Goal: Task Accomplishment & Management: Manage account settings

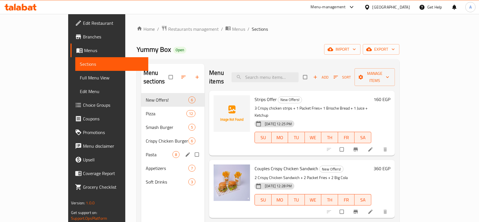
click at [141, 152] on div "Pasta 8" at bounding box center [172, 155] width 63 height 14
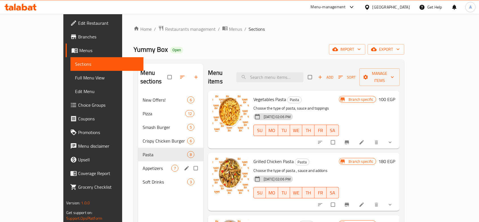
click at [143, 165] on span "Appetizers" at bounding box center [157, 168] width 29 height 7
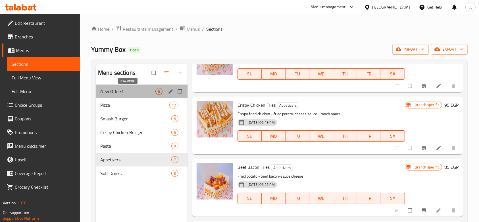
click at [123, 92] on span "New Offers!" at bounding box center [127, 91] width 55 height 7
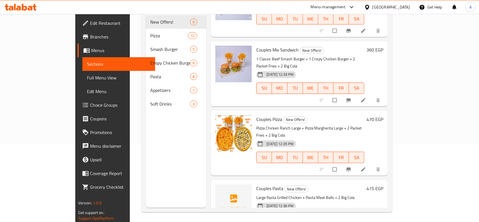
scroll to position [80, 0]
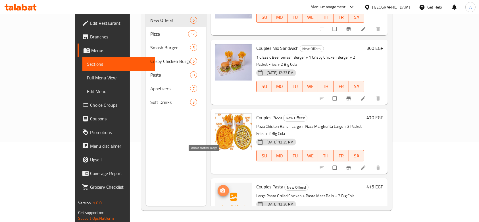
click at [220, 188] on icon "upload picture" at bounding box center [223, 191] width 6 height 6
click at [221, 188] on icon "upload picture" at bounding box center [223, 190] width 5 height 4
click at [218, 188] on span "upload picture" at bounding box center [223, 191] width 11 height 6
click at [146, 191] on div "Menu sections New Offers! 6 Pizza 12 Smash Burger 5 Crispy Chicken Burger 6 Pas…" at bounding box center [176, 95] width 61 height 222
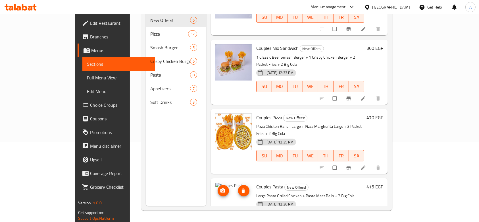
click at [220, 188] on icon "upload picture" at bounding box center [223, 191] width 6 height 6
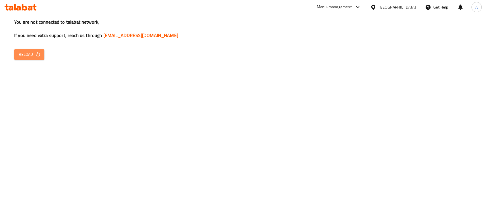
click at [32, 56] on span "Reload" at bounding box center [29, 54] width 21 height 7
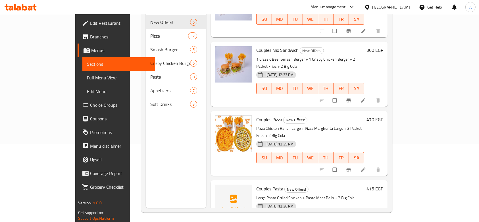
scroll to position [80, 0]
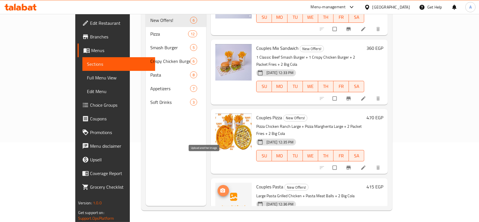
click at [220, 188] on icon "upload picture" at bounding box center [223, 191] width 6 height 6
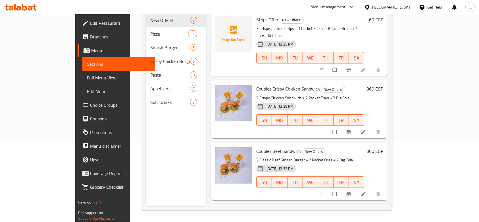
scroll to position [0, 0]
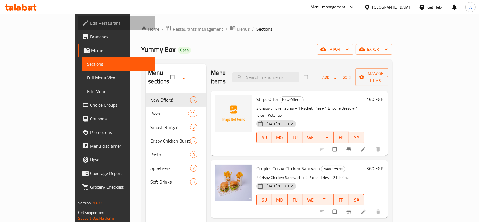
click at [90, 25] on span "Edit Restaurant" at bounding box center [120, 23] width 61 height 7
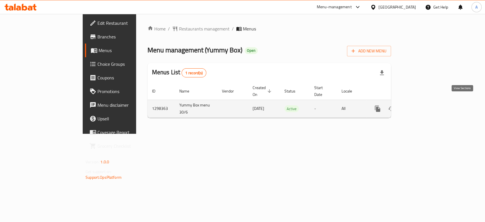
click at [426, 105] on link "enhanced table" at bounding box center [419, 109] width 14 height 14
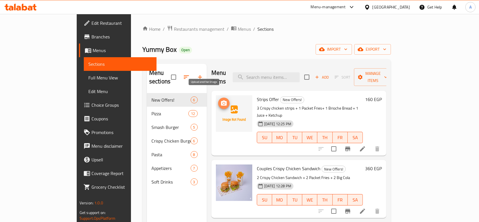
click at [221, 100] on icon "upload picture" at bounding box center [224, 103] width 7 height 7
click at [174, 26] on span "Restaurants management" at bounding box center [199, 29] width 51 height 7
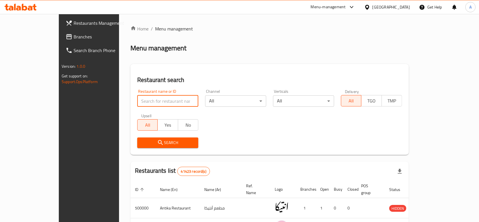
click at [141, 99] on input "search" at bounding box center [167, 100] width 61 height 11
type input "صويخات"
click button "Search" at bounding box center [167, 142] width 61 height 11
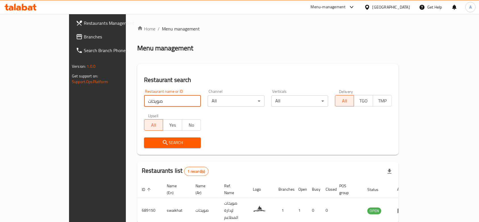
scroll to position [20, 0]
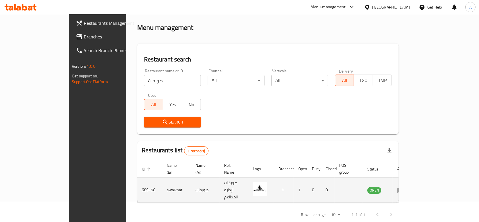
click at [404, 188] on icon "enhanced table" at bounding box center [401, 190] width 6 height 5
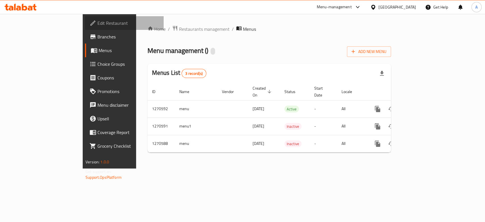
click at [97, 24] on span "Edit Restaurant" at bounding box center [128, 23] width 62 height 7
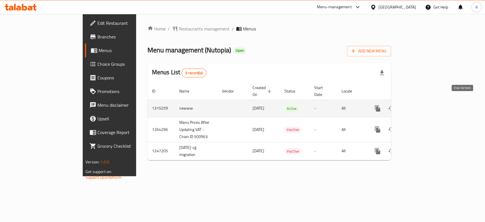
click at [426, 101] on link "enhanced table" at bounding box center [419, 108] width 14 height 14
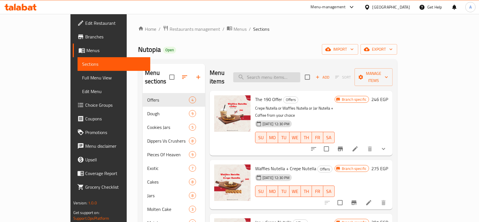
click at [300, 76] on input "search" at bounding box center [266, 77] width 67 height 10
type input "waffles"
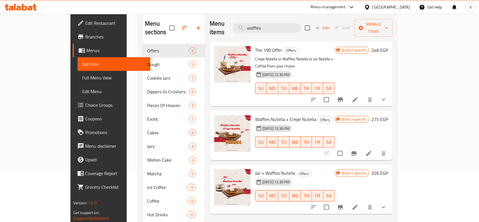
scroll to position [48, 0]
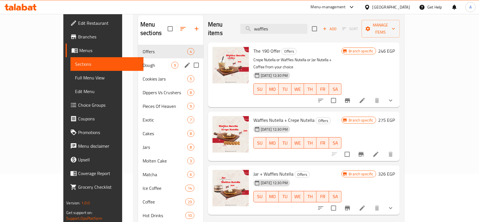
click at [138, 58] on div "Dough 9" at bounding box center [170, 65] width 65 height 14
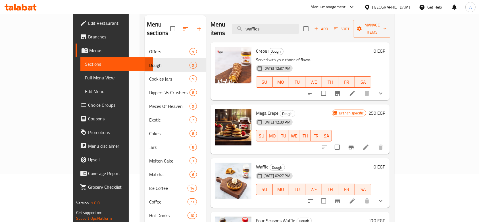
scroll to position [86, 0]
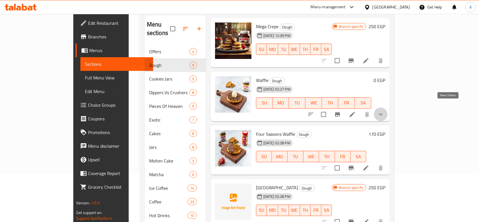
click at [384, 111] on icon "show more" at bounding box center [380, 114] width 7 height 7
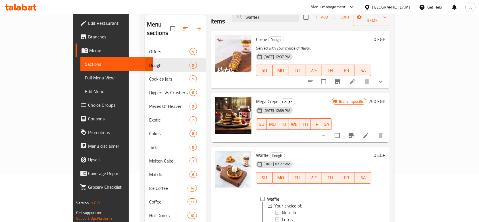
scroll to position [11, 0]
click at [384, 78] on icon "show more" at bounding box center [380, 81] width 7 height 7
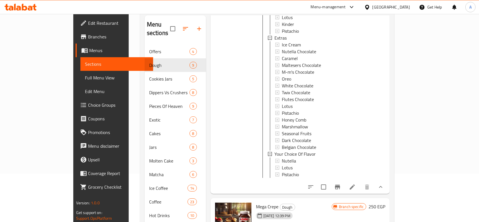
scroll to position [107, 0]
click at [360, 182] on li at bounding box center [353, 186] width 16 height 10
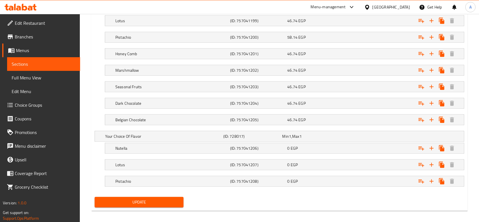
scroll to position [569, 0]
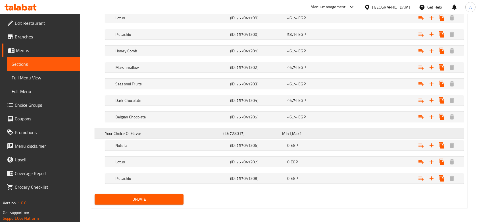
click at [370, 133] on div "Your Choice Of Flavor (ID: 728017) Min 1 , Max 1" at bounding box center [281, 133] width 354 height 13
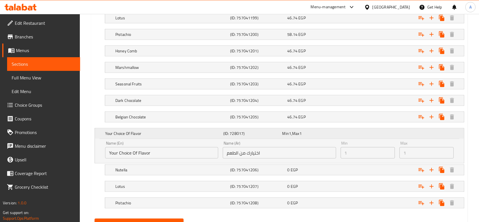
click at [334, 134] on div "Min 1 , Max 1" at bounding box center [310, 133] width 57 height 6
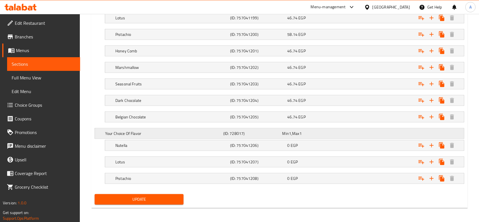
click at [159, 132] on h5 "Your Choice Of Flavor" at bounding box center [163, 133] width 116 height 6
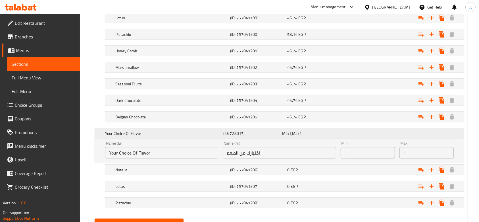
click at [159, 132] on h5 "Your Choice Of Flavor" at bounding box center [163, 133] width 116 height 6
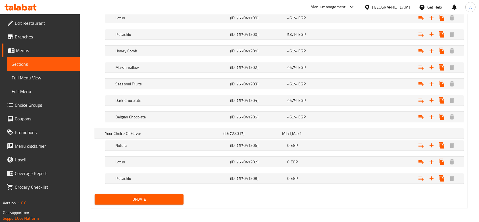
drag, startPoint x: 159, startPoint y: 132, endPoint x: 96, endPoint y: 120, distance: 63.9
click at [96, 120] on div "Belgian Chocolate (ID: 757041205) 46.74 EGP Name (En) Belgian Chocolate Name (E…" at bounding box center [280, 116] width 370 height 11
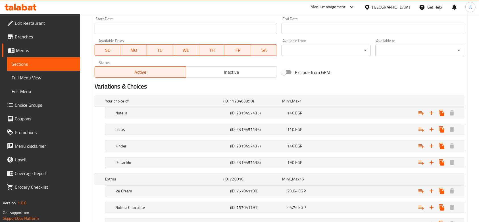
scroll to position [255, 0]
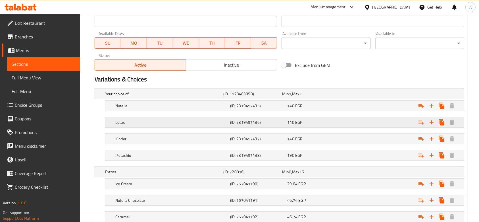
click at [181, 126] on div "Lotus (ID: 2319457436) 140 EGP" at bounding box center [286, 122] width 344 height 13
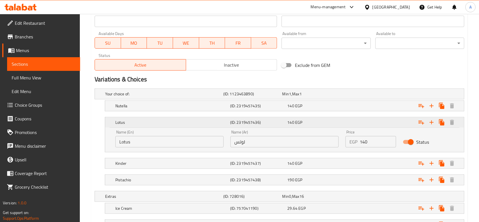
click at [175, 124] on h5 "Lotus" at bounding box center [171, 122] width 113 height 6
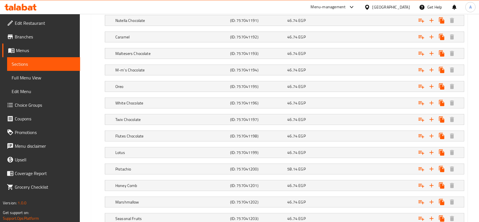
scroll to position [569, 0]
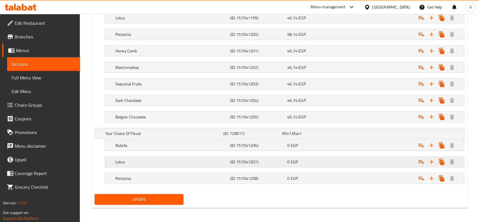
click at [144, 159] on h5 "Lotus" at bounding box center [171, 162] width 113 height 6
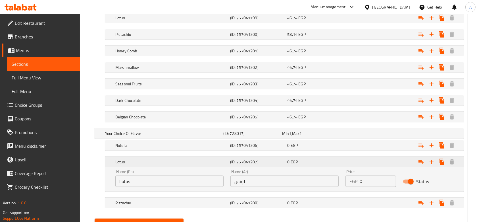
click at [144, 159] on h5 "Lotus" at bounding box center [171, 162] width 113 height 6
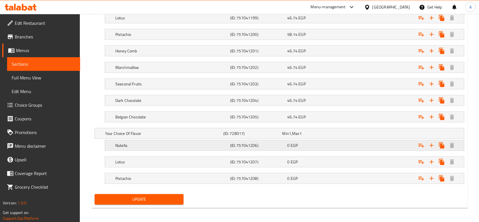
click at [129, 146] on h5 "Nutella" at bounding box center [171, 145] width 113 height 6
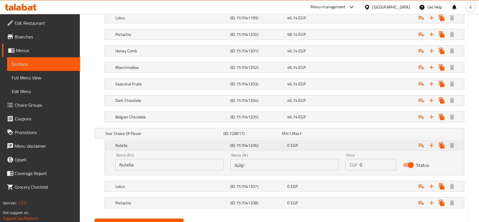
click at [129, 146] on h5 "Nutella" at bounding box center [171, 145] width 113 height 6
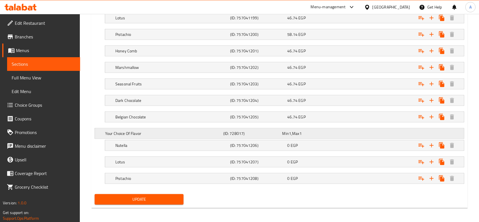
click at [120, 131] on h5 "Your Choice Of Flavor" at bounding box center [163, 133] width 116 height 6
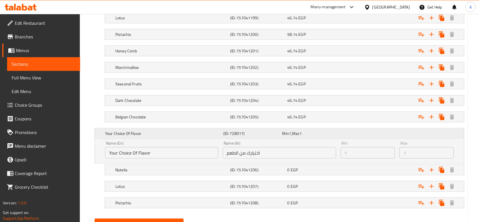
click at [120, 132] on h5 "Your Choice Of Flavor" at bounding box center [163, 133] width 116 height 6
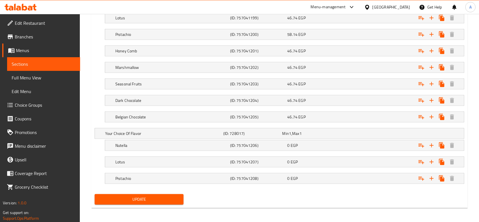
click at [44, 83] on link "Full Menu View" at bounding box center [43, 78] width 73 height 14
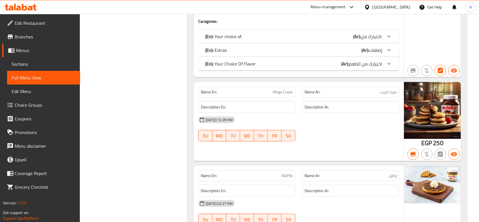
click at [41, 92] on span "Edit Menu" at bounding box center [44, 91] width 64 height 7
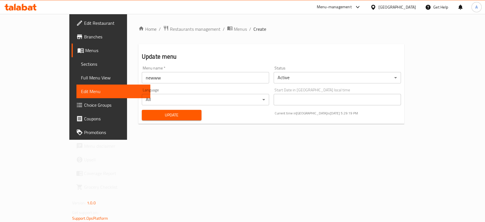
click at [81, 65] on span "Sections" at bounding box center [113, 64] width 65 height 7
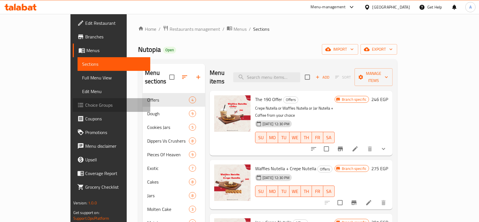
click at [85, 107] on span "Choice Groups" at bounding box center [115, 104] width 61 height 7
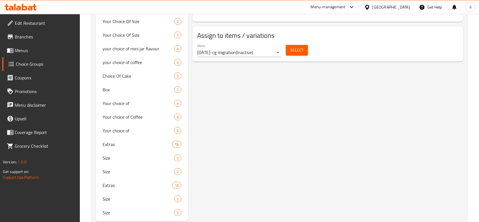
scroll to position [414, 0]
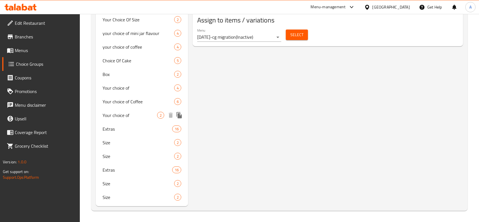
click at [178, 115] on icon "duplicate" at bounding box center [179, 115] width 5 height 6
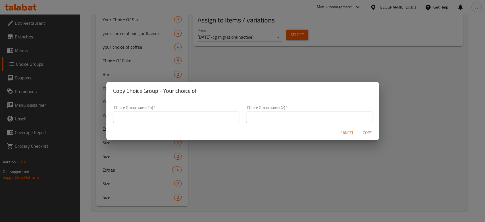
click at [342, 130] on span "Cancel" at bounding box center [348, 132] width 14 height 7
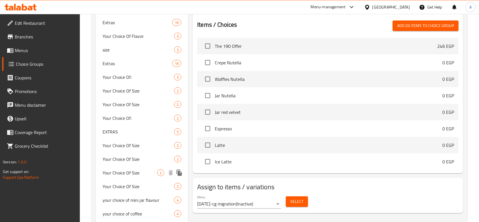
scroll to position [246, 0]
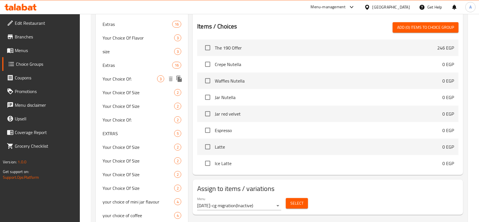
click at [136, 80] on span "Your Choice Of:" at bounding box center [130, 78] width 55 height 7
type input "Your Choice Of:"
type input "إختيارك من:"
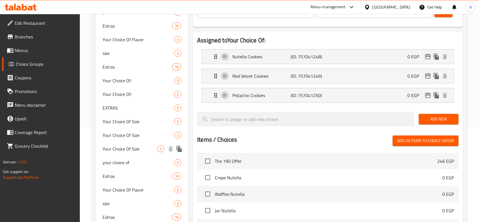
scroll to position [94, 0]
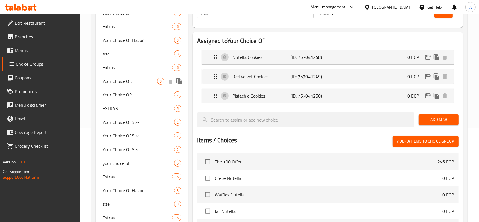
click at [136, 80] on span "Your Choice Of:" at bounding box center [130, 81] width 55 height 7
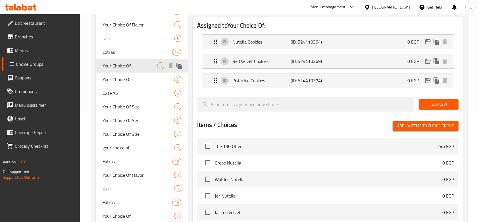
scroll to position [109, 0]
click at [136, 80] on span "Your Choice Of:" at bounding box center [139, 79] width 72 height 7
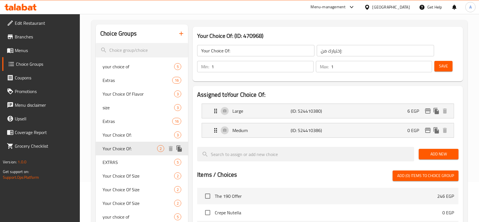
scroll to position [36, 0]
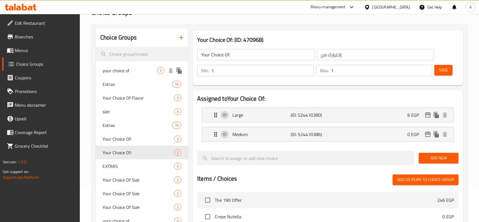
click at [136, 70] on span "your choice of" at bounding box center [130, 70] width 55 height 7
type input "your choice of"
type input "اختيارك من"
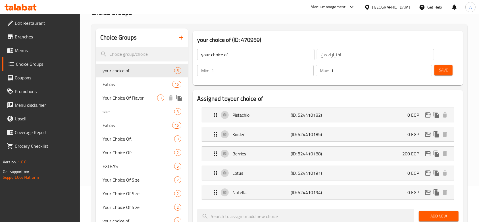
click at [138, 100] on span "Your Choice Of Flavor" at bounding box center [130, 97] width 55 height 7
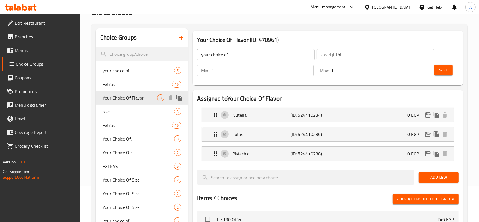
type input "Your Choice Of Flavor"
type input "اختيارك من الطعم"
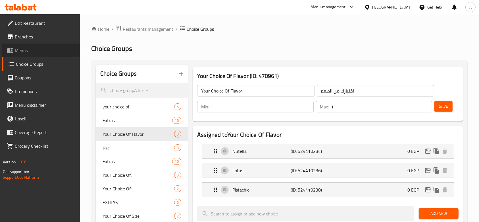
click at [38, 49] on span "Menus" at bounding box center [45, 50] width 61 height 7
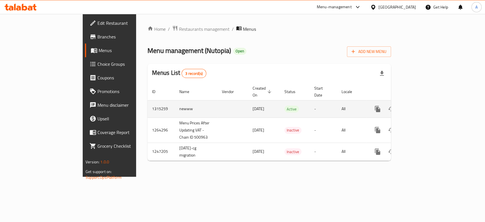
click at [421, 106] on icon "enhanced table" at bounding box center [418, 108] width 5 height 5
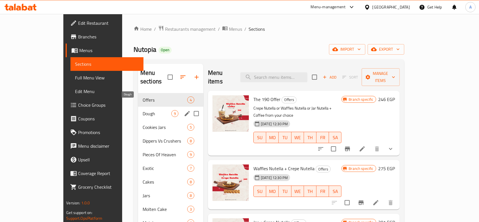
click at [143, 110] on span "Dough" at bounding box center [157, 113] width 29 height 7
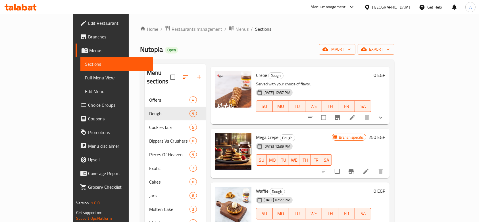
scroll to position [25, 0]
click at [388, 111] on button "show more" at bounding box center [381, 117] width 14 height 14
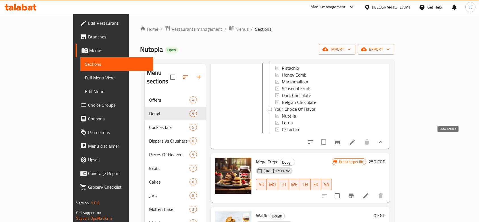
click at [384, 138] on icon "show more" at bounding box center [380, 141] width 7 height 7
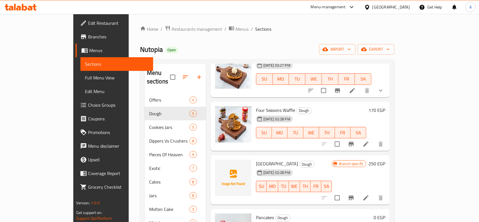
scroll to position [158, 0]
click at [369, 142] on icon at bounding box center [366, 144] width 5 height 5
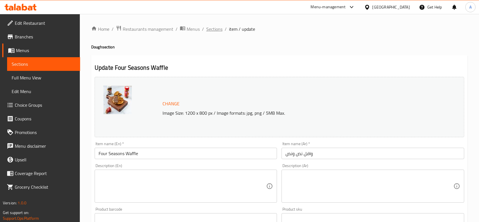
click at [217, 28] on span "Sections" at bounding box center [214, 29] width 16 height 7
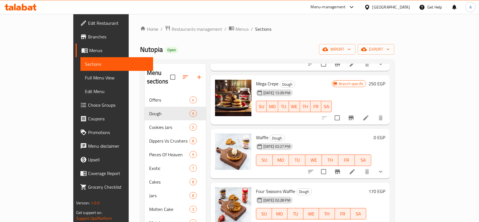
scroll to position [78, 0]
click at [384, 168] on icon "show more" at bounding box center [380, 171] width 7 height 7
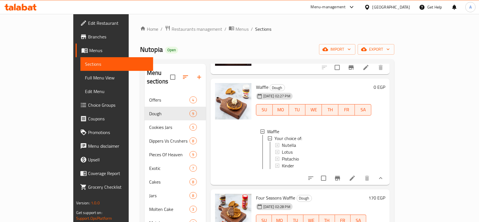
scroll to position [129, 0]
click at [293, 148] on div "Lotus" at bounding box center [324, 151] width 85 height 7
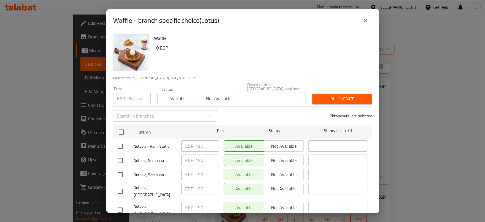
click at [132, 97] on input "number" at bounding box center [138, 98] width 23 height 11
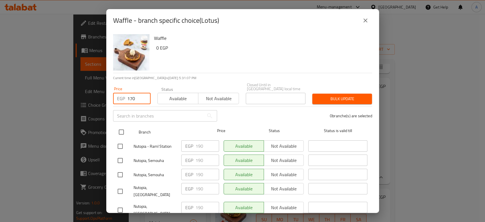
type input "170"
click at [121, 127] on input "checkbox" at bounding box center [121, 132] width 12 height 12
checkbox input "true"
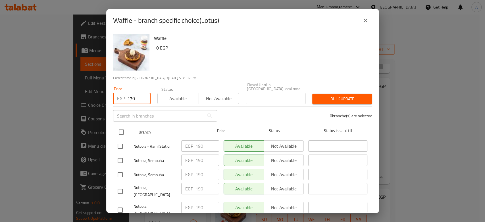
checkbox input "true"
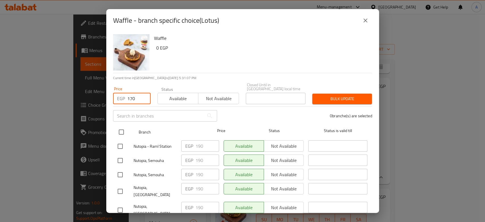
checkbox input "true"
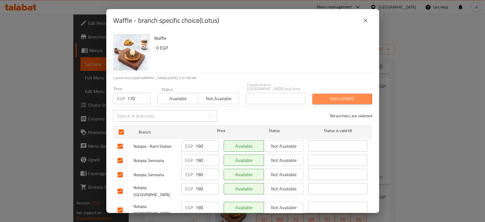
click at [321, 96] on span "Bulk update" at bounding box center [342, 98] width 51 height 7
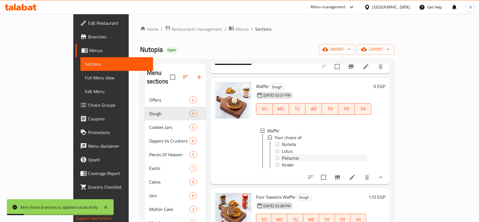
click at [282, 154] on span "Pistachio" at bounding box center [290, 157] width 17 height 7
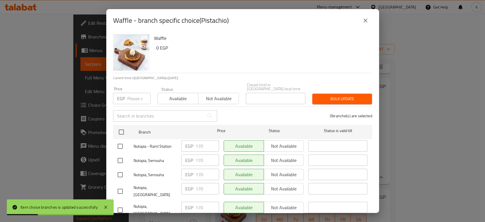
click at [132, 98] on input "number" at bounding box center [138, 98] width 23 height 11
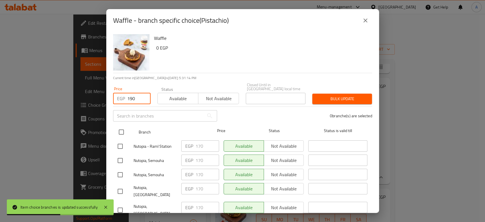
type input "190"
click at [122, 130] on input "checkbox" at bounding box center [121, 132] width 12 height 12
checkbox input "true"
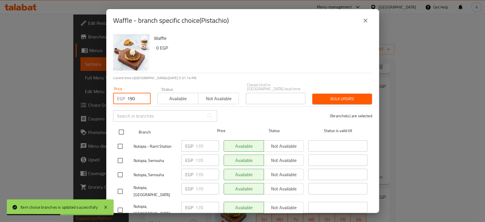
checkbox input "true"
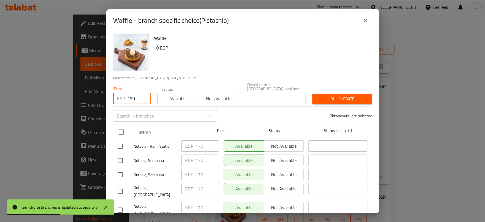
checkbox input "true"
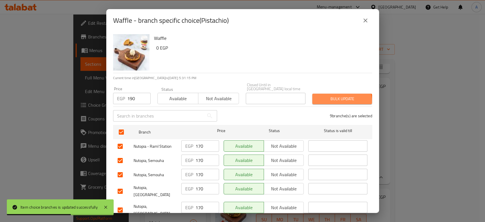
click at [319, 99] on button "Bulk update" at bounding box center [342, 99] width 60 height 11
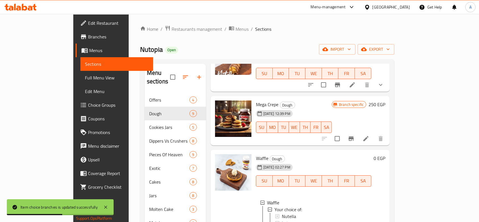
scroll to position [0, 0]
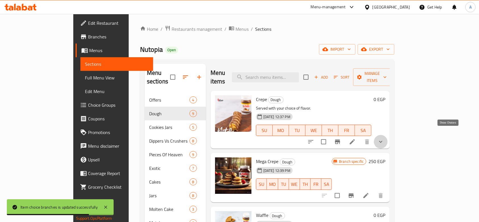
click at [384, 138] on icon "show more" at bounding box center [380, 141] width 7 height 7
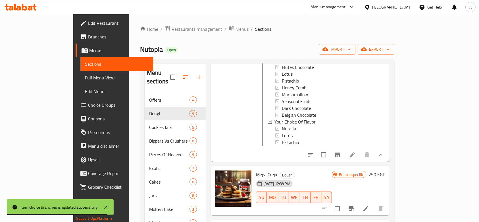
scroll to position [188, 0]
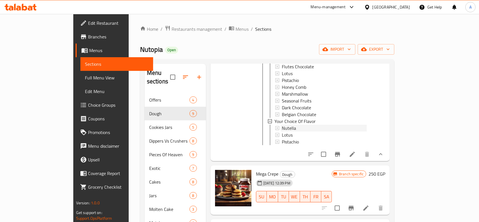
click at [284, 125] on div "Nutella" at bounding box center [324, 128] width 85 height 7
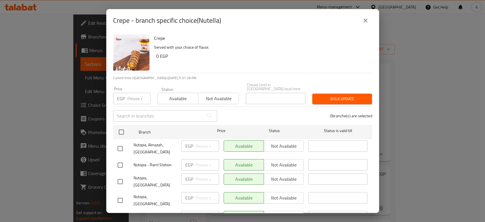
click at [209, 88] on div "Available Not available" at bounding box center [198, 95] width 82 height 17
click at [212, 94] on span "Not available" at bounding box center [219, 98] width 36 height 8
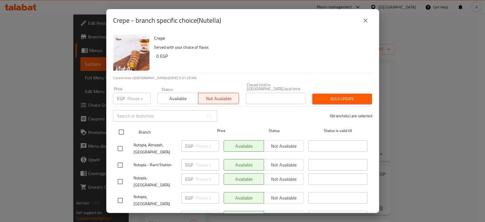
click at [121, 126] on input "checkbox" at bounding box center [121, 132] width 12 height 12
checkbox input "true"
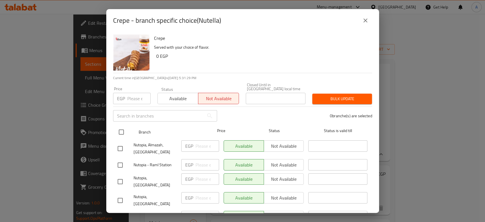
checkbox input "true"
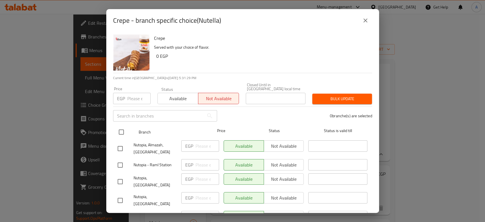
checkbox input "true"
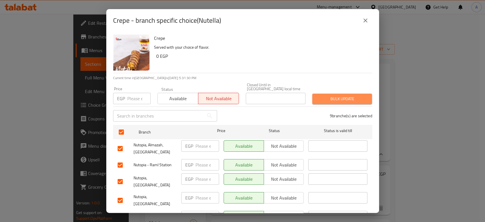
click at [357, 98] on button "Bulk update" at bounding box center [342, 99] width 60 height 11
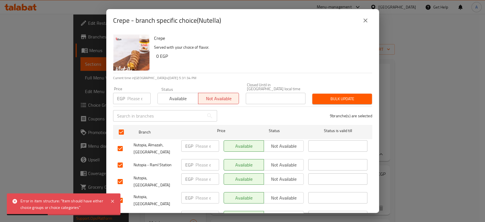
click at [364, 22] on icon "close" at bounding box center [365, 20] width 7 height 7
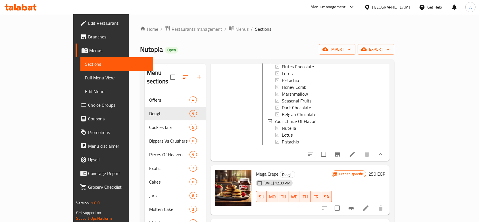
click at [88, 101] on span "Choice Groups" at bounding box center [118, 104] width 61 height 7
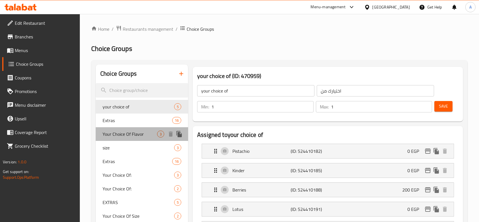
click at [130, 131] on span "Your Choice Of Flavor" at bounding box center [130, 133] width 55 height 7
type input "Your Choice Of Flavor"
type input "اختيارك من الطعم"
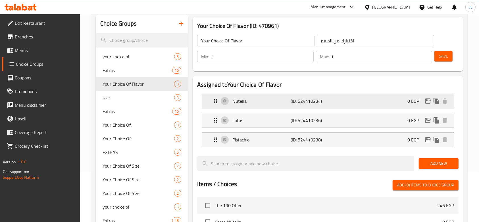
scroll to position [50, 0]
click at [146, 83] on span "Your Choice Of Flavor" at bounding box center [130, 83] width 55 height 7
drag, startPoint x: 146, startPoint y: 83, endPoint x: 84, endPoint y: 77, distance: 62.3
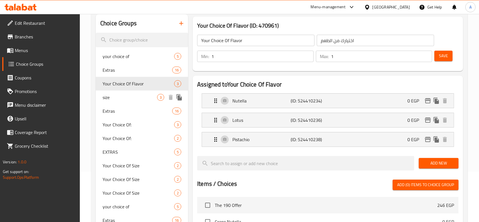
scroll to position [0, 0]
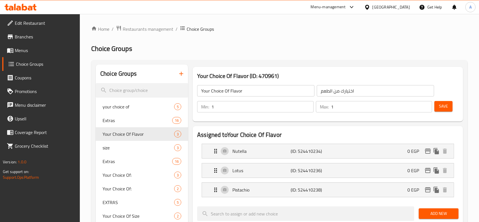
click at [183, 68] on button "button" at bounding box center [182, 74] width 14 height 14
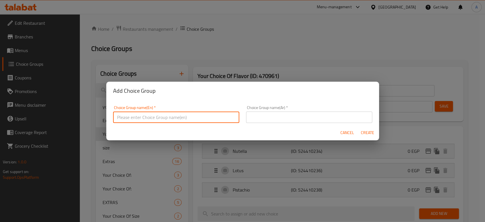
click at [182, 117] on input "text" at bounding box center [176, 116] width 126 height 11
type input "Choice Of Flavor:"
click at [252, 119] on input "text" at bounding box center [309, 116] width 126 height 11
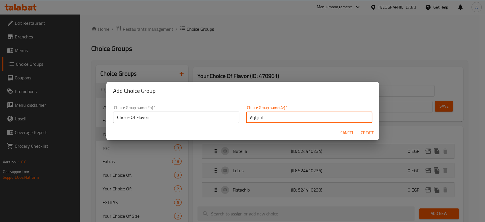
type input "اختيارك:"
click at [365, 130] on span "Create" at bounding box center [368, 132] width 14 height 7
type input "Choice Of Flavor:"
type input "اختيارك:"
type input "0"
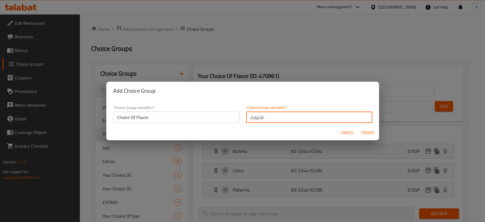
type input "0"
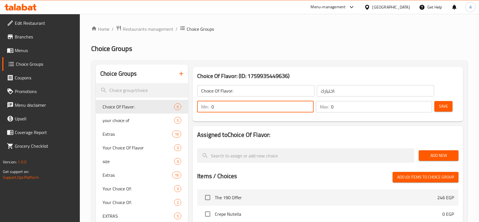
drag, startPoint x: 277, startPoint y: 112, endPoint x: 221, endPoint y: 108, distance: 55.6
click at [221, 108] on input "0" at bounding box center [262, 106] width 102 height 11
drag, startPoint x: 221, startPoint y: 108, endPoint x: 208, endPoint y: 107, distance: 13.1
click at [208, 107] on div "Min: 0 ​" at bounding box center [255, 106] width 117 height 11
type input "1"
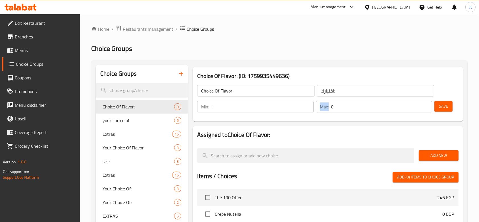
drag, startPoint x: 329, startPoint y: 107, endPoint x: 339, endPoint y: 107, distance: 9.7
click at [338, 107] on div "Max: 0 ​" at bounding box center [374, 106] width 117 height 11
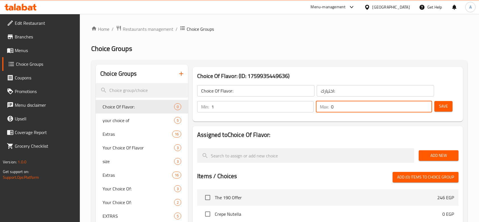
click at [337, 106] on input "0" at bounding box center [381, 106] width 101 height 11
click at [329, 106] on div "Max: 0 ​" at bounding box center [374, 106] width 117 height 11
type input "1"
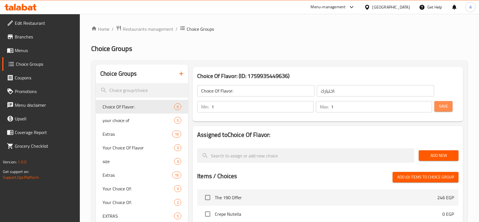
click at [445, 106] on span "Save" at bounding box center [443, 106] width 9 height 7
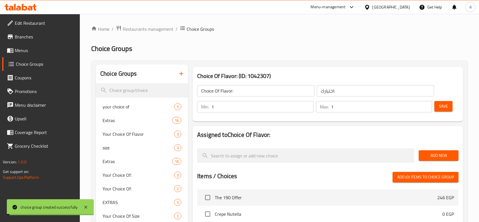
click at [445, 155] on span "Add New" at bounding box center [439, 155] width 31 height 7
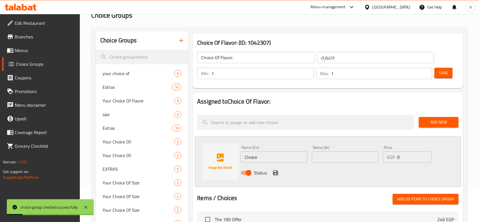
scroll to position [34, 0]
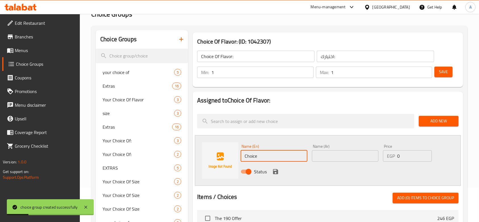
drag, startPoint x: 269, startPoint y: 153, endPoint x: 218, endPoint y: 152, distance: 50.9
click at [218, 152] on div "Name (En) Choice Name (En) Name (Ar) Name (Ar) Price EGP 0 Price Status" at bounding box center [328, 160] width 266 height 51
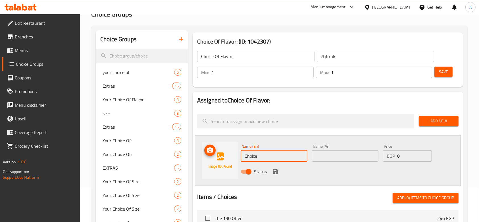
type input "ى"
type input "Nutella"
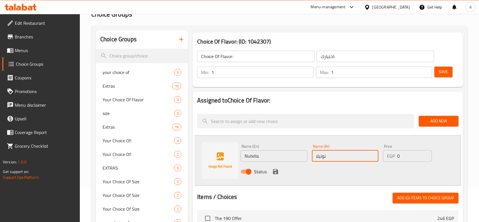
type input "نوتيلا"
click at [275, 172] on icon "save" at bounding box center [275, 171] width 7 height 7
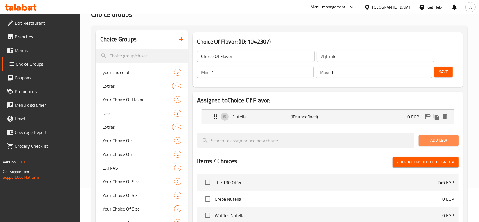
click at [433, 138] on span "Add New" at bounding box center [439, 140] width 31 height 7
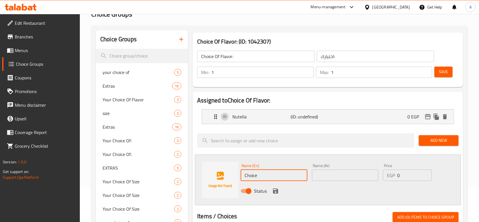
drag, startPoint x: 266, startPoint y: 174, endPoint x: 223, endPoint y: 174, distance: 43.5
click at [223, 174] on div "Name (En) Choice Name (En) Name (Ar) Name (Ar) Price EGP 0 Price Status" at bounding box center [328, 179] width 266 height 51
click at [346, 177] on input "text" at bounding box center [345, 174] width 67 height 11
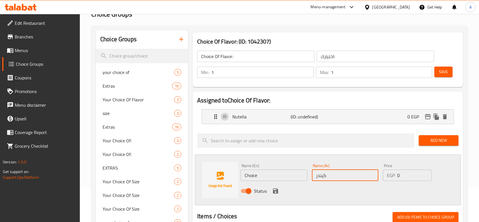
type input "كيندر"
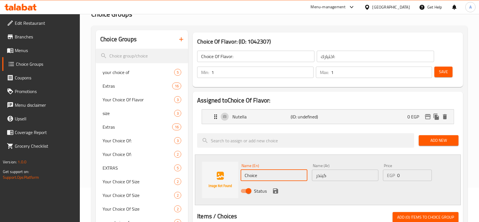
drag, startPoint x: 297, startPoint y: 177, endPoint x: 239, endPoint y: 173, distance: 57.6
click at [239, 173] on div "Name (En) Choice Name (En)" at bounding box center [273, 172] width 71 height 22
type input "Kinder"
click at [417, 190] on div "Status" at bounding box center [344, 190] width 213 height 15
click at [275, 190] on icon "save" at bounding box center [275, 190] width 5 height 5
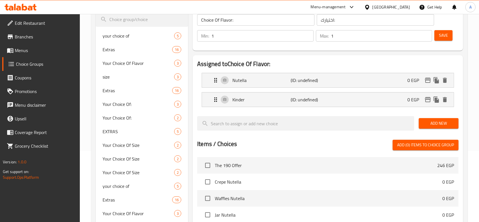
scroll to position [72, 0]
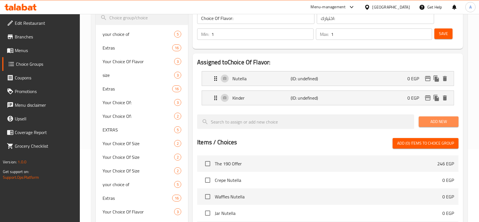
click at [436, 121] on span "Add New" at bounding box center [439, 121] width 31 height 7
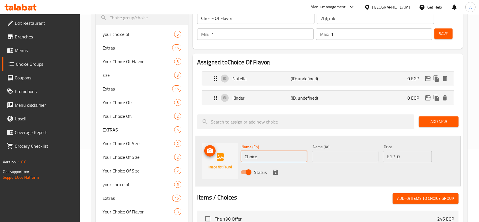
drag, startPoint x: 285, startPoint y: 154, endPoint x: 214, endPoint y: 155, distance: 71.1
click at [214, 155] on div "Name (En) Choice Name (En) Name (Ar) Name (Ar) Price EGP 0 Price Status" at bounding box center [328, 161] width 266 height 51
type input "Lotus"
click at [327, 152] on input "text" at bounding box center [345, 156] width 67 height 11
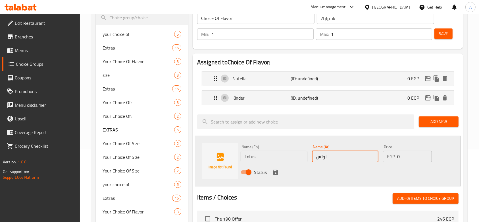
type input "لوتس"
click at [279, 175] on div "Status" at bounding box center [344, 171] width 213 height 15
click at [279, 174] on div "Status" at bounding box center [344, 171] width 213 height 15
click at [277, 173] on icon "save" at bounding box center [275, 171] width 5 height 5
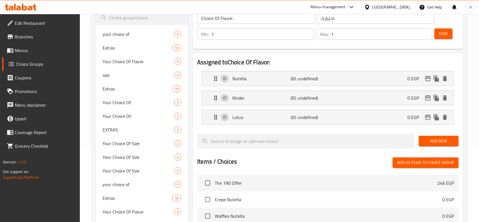
click at [441, 137] on span "Add New" at bounding box center [439, 140] width 31 height 7
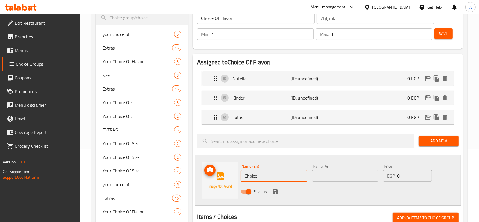
drag, startPoint x: 292, startPoint y: 175, endPoint x: 225, endPoint y: 175, distance: 67.9
click at [225, 175] on div "Name (En) Choice Name (En) Name (Ar) Name (Ar) Price EGP 0 Price Status" at bounding box center [328, 180] width 266 height 51
click at [343, 177] on input "text" at bounding box center [345, 175] width 67 height 11
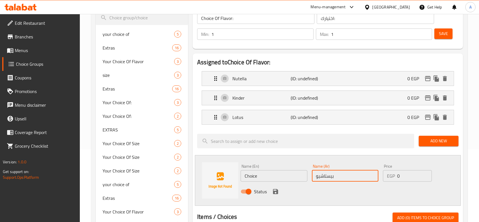
type input "بيستاشيو"
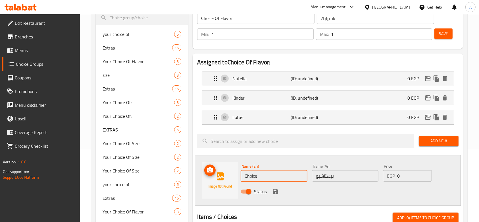
drag, startPoint x: 289, startPoint y: 176, endPoint x: 224, endPoint y: 171, distance: 65.2
click at [224, 171] on div "Name (En) Choice Name (En) Name (Ar) بيستاشيو Name (Ar) Price EGP 0 Price Status" at bounding box center [328, 180] width 266 height 51
type input "Pistachio"
drag, startPoint x: 414, startPoint y: 181, endPoint x: 409, endPoint y: 179, distance: 5.4
click at [409, 179] on div "Price EGP 0 Price" at bounding box center [407, 173] width 53 height 22
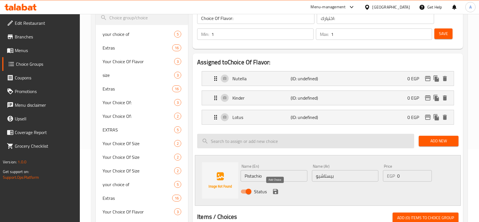
drag, startPoint x: 275, startPoint y: 188, endPoint x: 354, endPoint y: 158, distance: 84.8
click at [275, 189] on icon "save" at bounding box center [275, 191] width 5 height 5
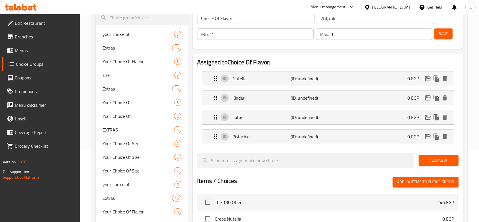
click at [443, 160] on span "Add New" at bounding box center [439, 160] width 31 height 7
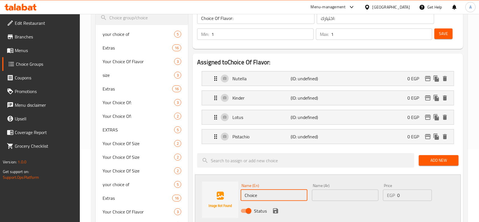
drag, startPoint x: 270, startPoint y: 198, endPoint x: 231, endPoint y: 197, distance: 39.5
click at [231, 197] on div "Name (En) Choice Name (En) Name (Ar) Name (Ar) Price EGP 0 Price Status" at bounding box center [328, 199] width 266 height 51
type input "Caramel"
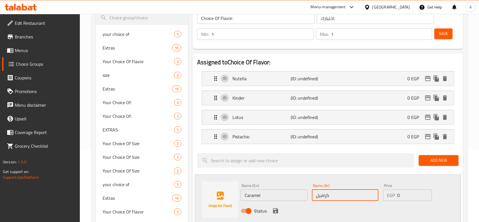
type input "كراميل"
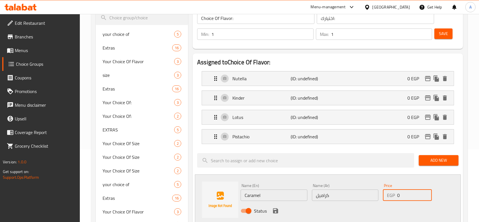
drag, startPoint x: 417, startPoint y: 196, endPoint x: 385, endPoint y: 195, distance: 32.1
click at [385, 194] on div "EGP 0 Price" at bounding box center [407, 194] width 49 height 11
click at [276, 210] on icon "save" at bounding box center [275, 210] width 5 height 5
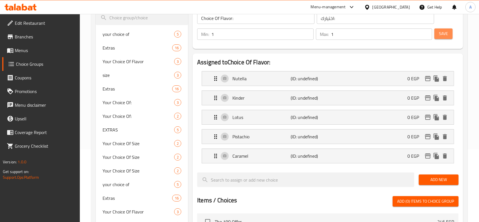
click at [438, 32] on button "Save" at bounding box center [444, 33] width 18 height 11
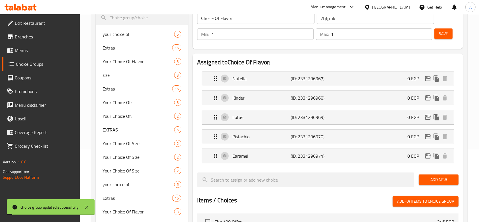
scroll to position [0, 0]
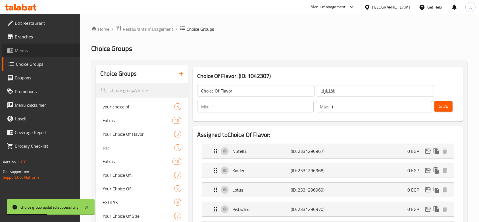
click at [35, 54] on link "Menus" at bounding box center [41, 50] width 78 height 14
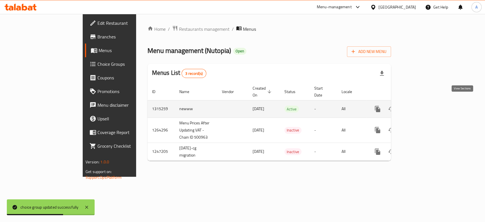
click at [421, 106] on icon "enhanced table" at bounding box center [418, 108] width 5 height 5
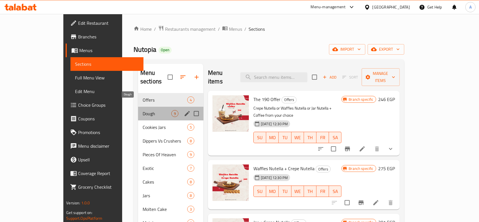
click at [143, 110] on span "Dough" at bounding box center [157, 113] width 29 height 7
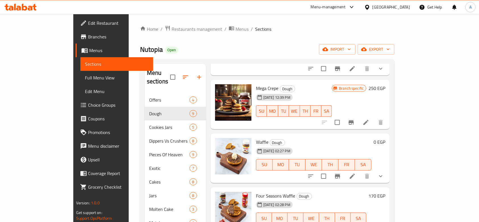
scroll to position [73, 0]
click at [384, 172] on icon "show more" at bounding box center [380, 175] width 7 height 7
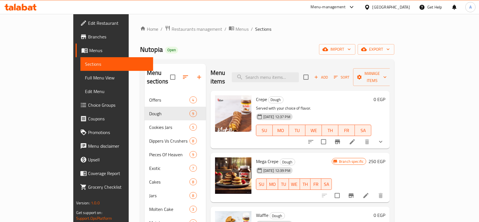
scroll to position [0, 0]
click at [388, 135] on button "show more" at bounding box center [381, 142] width 14 height 14
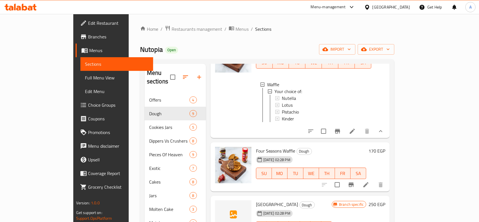
scroll to position [464, 0]
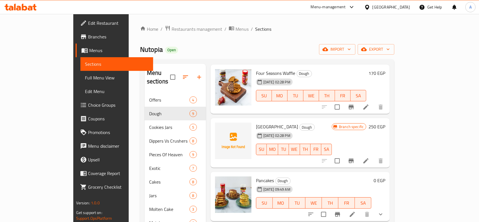
click at [374, 102] on li at bounding box center [366, 107] width 16 height 10
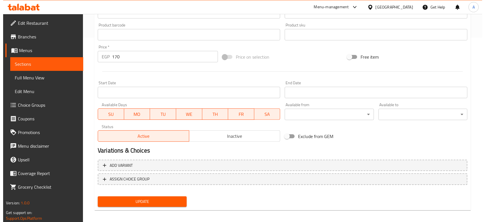
scroll to position [188, 0]
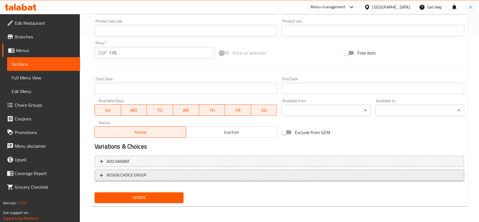
click at [161, 173] on span "ASSIGN CHOICE GROUP" at bounding box center [280, 174] width 360 height 7
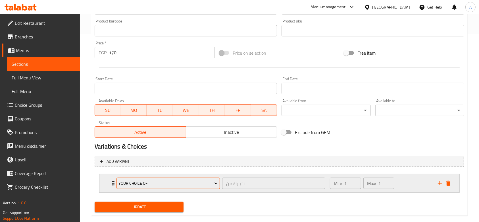
click at [183, 183] on span "your choice of" at bounding box center [168, 183] width 99 height 7
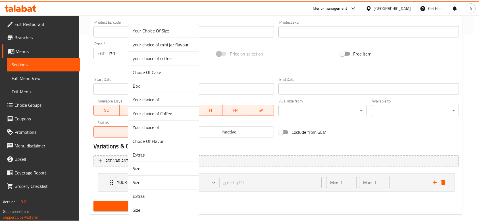
scroll to position [352, 0]
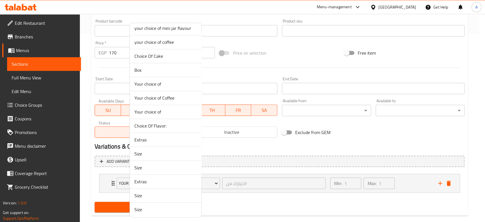
click at [173, 122] on span "Choice Of Flavor:" at bounding box center [165, 125] width 63 height 7
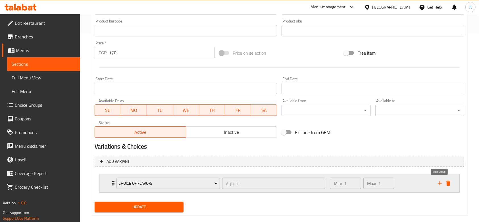
click at [439, 183] on icon "add" at bounding box center [440, 183] width 7 height 7
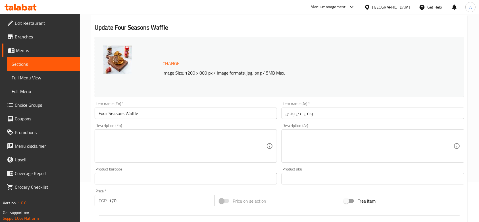
scroll to position [0, 0]
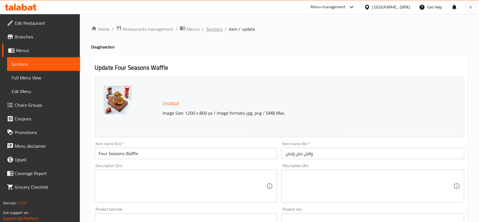
click at [214, 31] on span "Sections" at bounding box center [214, 29] width 16 height 7
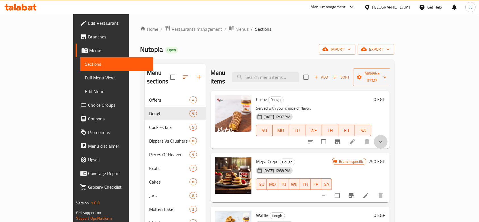
click at [388, 137] on button "show more" at bounding box center [381, 142] width 14 height 14
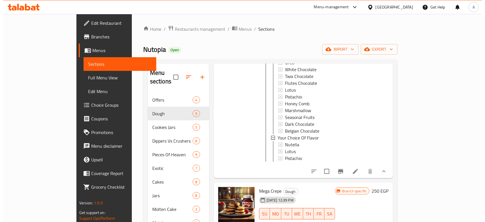
scroll to position [189, 0]
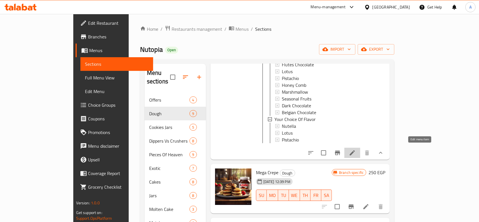
click at [356, 149] on icon at bounding box center [352, 152] width 7 height 7
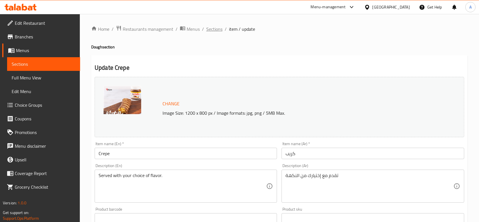
click at [210, 31] on span "Sections" at bounding box center [214, 29] width 16 height 7
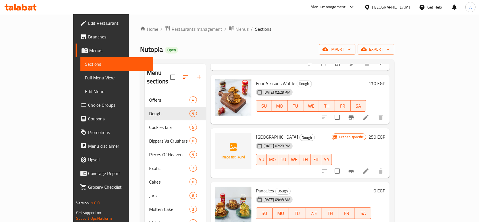
scroll to position [186, 0]
click at [374, 113] on li at bounding box center [366, 117] width 16 height 10
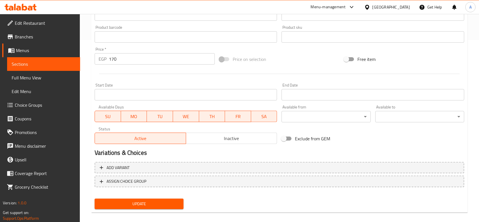
scroll to position [188, 0]
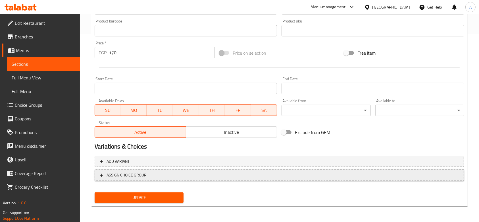
click at [121, 176] on span "ASSIGN CHOICE GROUP" at bounding box center [127, 174] width 40 height 7
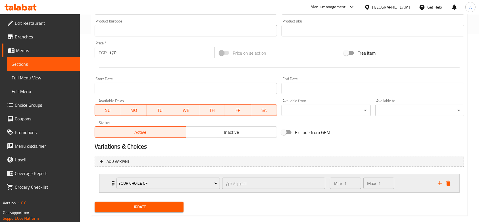
click at [439, 181] on icon "add" at bounding box center [440, 183] width 7 height 7
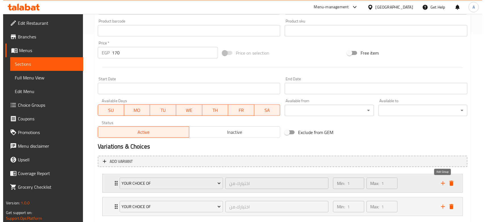
scroll to position [221, 0]
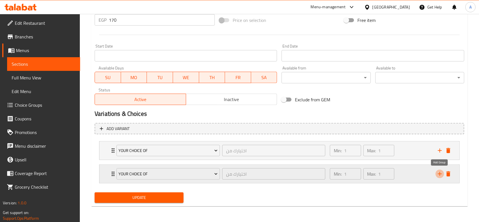
click at [440, 173] on icon "add" at bounding box center [440, 174] width 4 height 4
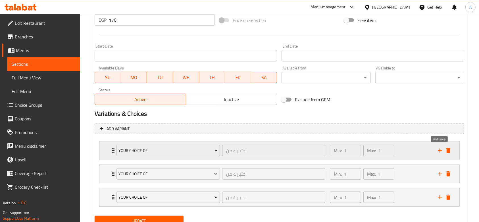
click at [438, 150] on icon "add" at bounding box center [440, 150] width 4 height 4
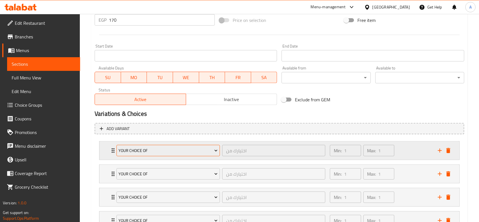
click at [181, 151] on span "your choice of" at bounding box center [168, 150] width 99 height 7
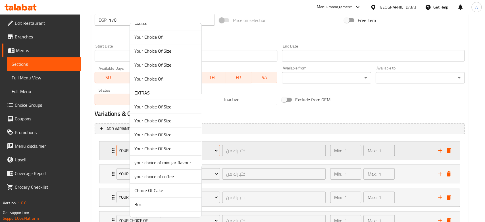
scroll to position [352, 0]
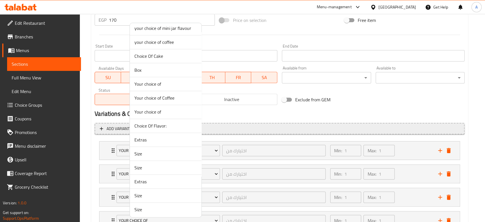
click at [164, 126] on span "Choice Of Flavor:" at bounding box center [165, 125] width 63 height 7
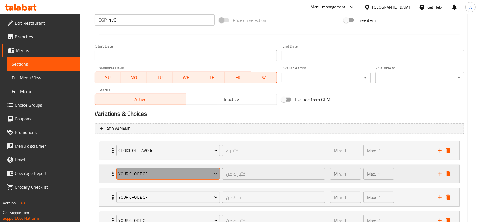
click at [151, 173] on span "your choice of" at bounding box center [168, 173] width 99 height 7
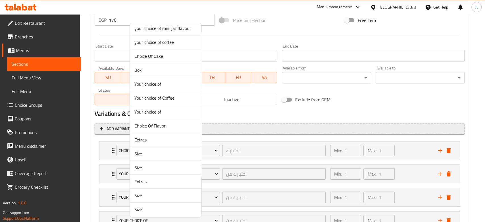
click at [163, 125] on span "Choice Of Flavor:" at bounding box center [165, 125] width 63 height 7
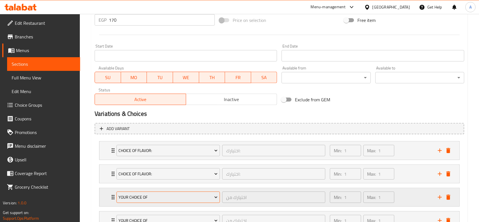
click at [154, 199] on span "your choice of" at bounding box center [168, 197] width 99 height 7
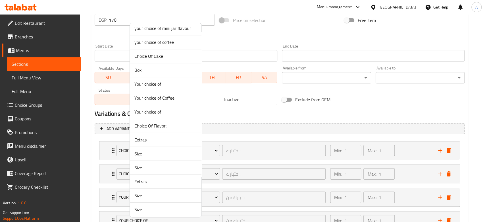
click at [163, 125] on span "Choice Of Flavor:" at bounding box center [165, 125] width 63 height 7
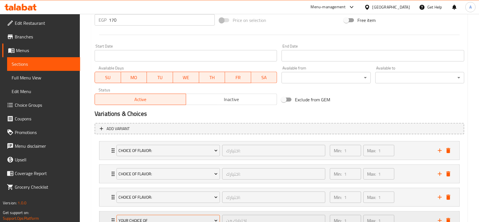
click at [162, 216] on button "your choice of" at bounding box center [168, 220] width 103 height 11
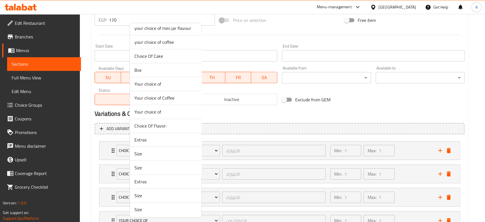
click at [166, 123] on span "Choice Of Flavor:" at bounding box center [165, 125] width 63 height 7
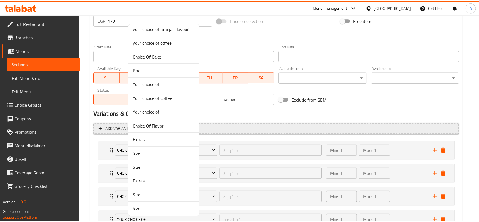
scroll to position [224, 0]
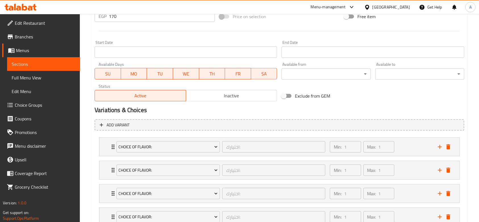
click at [87, 147] on div "Home / Restaurants management / Menus / Sections / item / update Dough section …" at bounding box center [279, 27] width 399 height 475
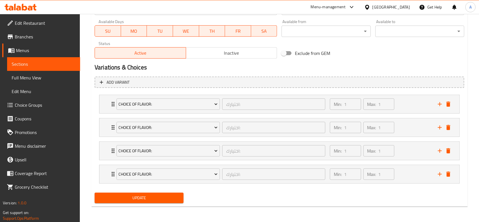
click at [171, 198] on span "Update" at bounding box center [139, 197] width 80 height 7
click at [147, 197] on span "Update" at bounding box center [139, 197] width 80 height 7
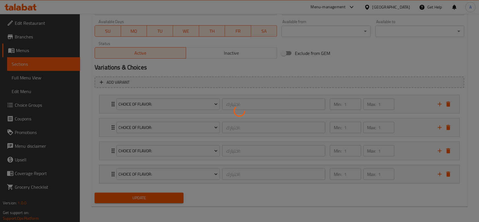
click at [147, 197] on div at bounding box center [239, 111] width 479 height 222
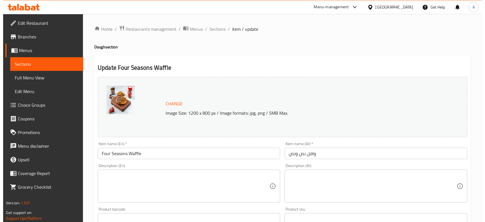
scroll to position [188, 0]
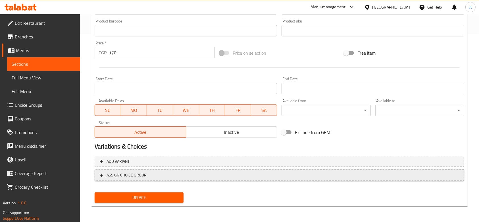
click at [142, 174] on span "ASSIGN CHOICE GROUP" at bounding box center [127, 174] width 40 height 7
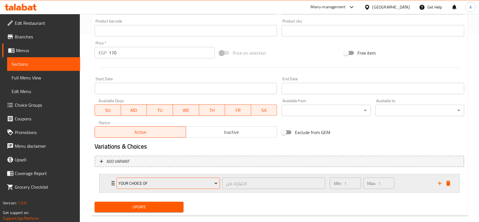
click at [212, 180] on span "your choice of" at bounding box center [168, 183] width 99 height 7
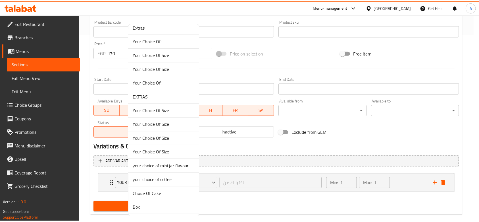
scroll to position [352, 0]
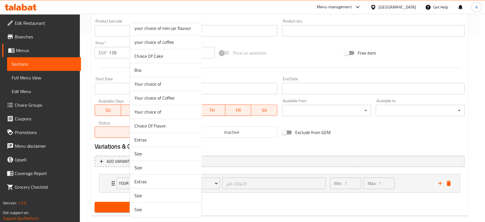
click at [163, 124] on span "Choice Of Flavor:" at bounding box center [165, 125] width 63 height 7
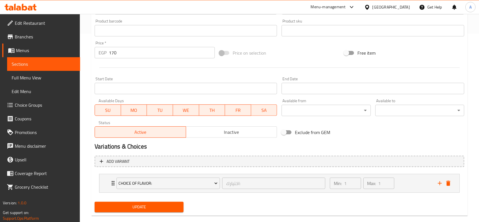
click at [148, 206] on span "Update" at bounding box center [139, 206] width 80 height 7
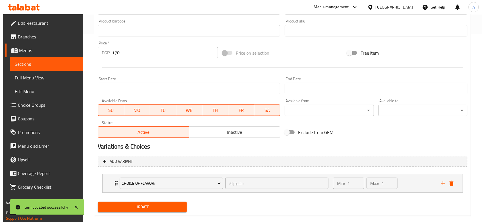
scroll to position [197, 0]
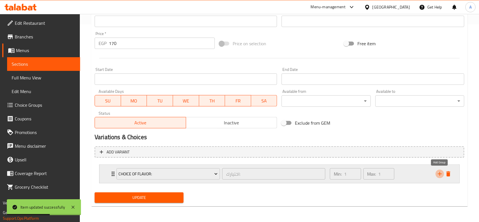
click at [441, 177] on icon "add" at bounding box center [440, 173] width 7 height 7
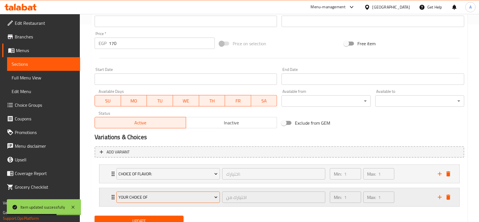
click at [198, 192] on button "your choice of" at bounding box center [168, 196] width 103 height 11
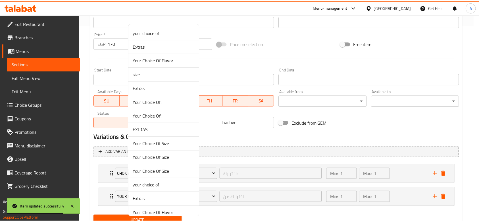
scroll to position [352, 0]
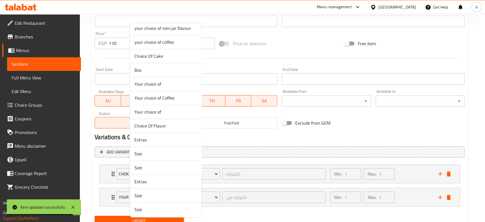
click at [173, 126] on span "Choice Of Flavor:" at bounding box center [165, 125] width 63 height 7
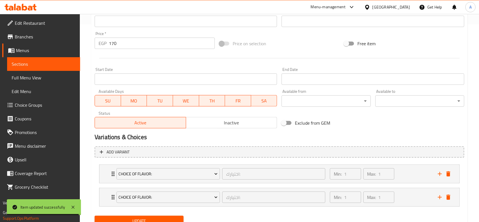
click at [155, 217] on span "Update" at bounding box center [139, 220] width 80 height 7
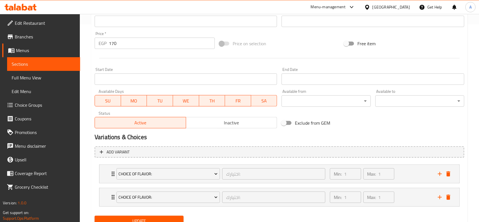
click at [155, 217] on span "Update" at bounding box center [139, 220] width 80 height 7
click at [448, 196] on icon "delete" at bounding box center [449, 196] width 4 height 5
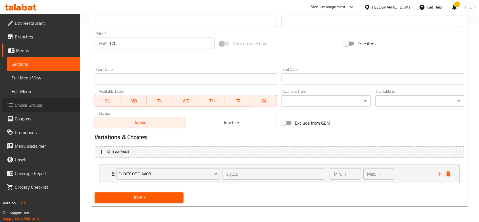
click at [38, 106] on span "Choice Groups" at bounding box center [45, 104] width 61 height 7
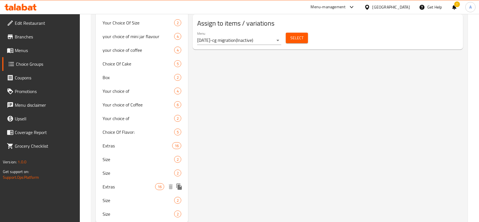
scroll to position [411, 0]
click at [181, 133] on icon "duplicate" at bounding box center [179, 132] width 5 height 6
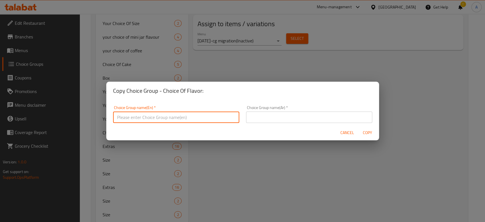
click at [163, 119] on input "text" at bounding box center [176, 116] width 126 height 11
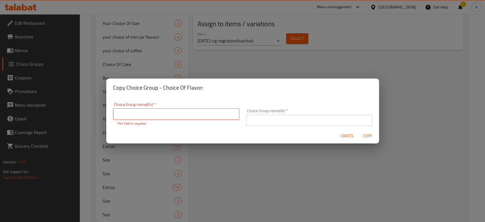
click at [180, 90] on h2 "Copy Choice Group - Choice Of Flavor:" at bounding box center [242, 87] width 259 height 9
click at [164, 91] on h2 "Copy Choice Group - Choice Of Flavor:" at bounding box center [242, 87] width 259 height 9
drag, startPoint x: 161, startPoint y: 87, endPoint x: 206, endPoint y: 87, distance: 44.3
click at [206, 87] on h2 "Copy Choice Group - Choice Of Flavor:" at bounding box center [242, 87] width 259 height 9
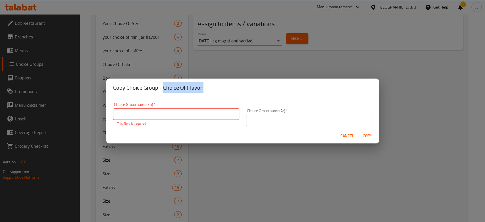
copy h2 "Choice Of Flavor:"
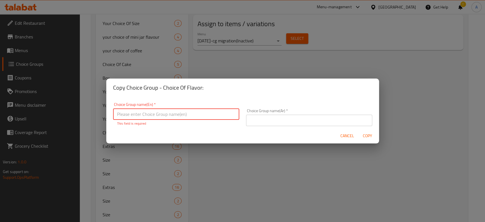
click at [195, 113] on input "text" at bounding box center [176, 113] width 126 height 11
paste input "Choice Of Flavor:"
click at [146, 114] on input "Choice Of Flavor:" at bounding box center [176, 113] width 126 height 11
type input "Choice Of Flavor 2:"
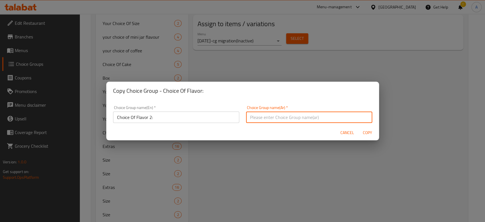
click at [257, 117] on input "text" at bounding box center [309, 116] width 126 height 11
type input "اختيارك"
click at [363, 130] on span "Copy" at bounding box center [368, 132] width 14 height 7
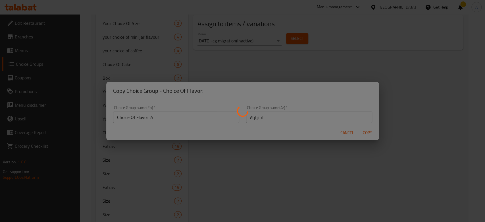
type input "Choice Of Flavor 2:"
type input "اختيارك"
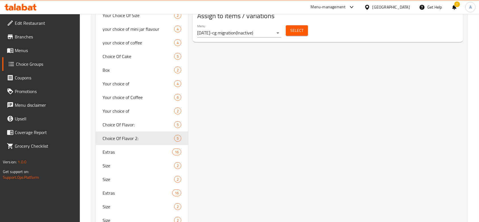
scroll to position [442, 0]
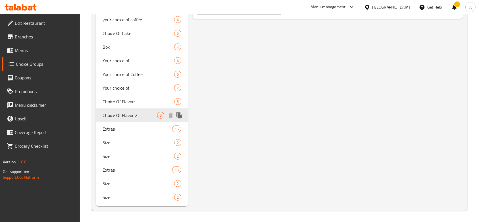
click at [180, 116] on icon "duplicate" at bounding box center [179, 115] width 5 height 6
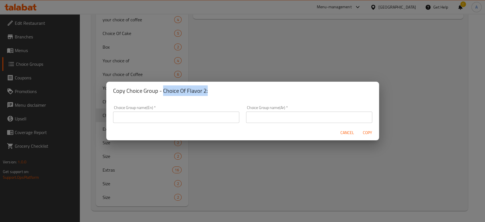
drag, startPoint x: 162, startPoint y: 90, endPoint x: 231, endPoint y: 90, distance: 69.6
click at [231, 90] on h2 "Copy Choice Group - Choice Of Flavor 2:" at bounding box center [242, 90] width 259 height 9
copy h2 "Choice Of Flavor 2:"
click at [211, 116] on input "text" at bounding box center [176, 116] width 126 height 11
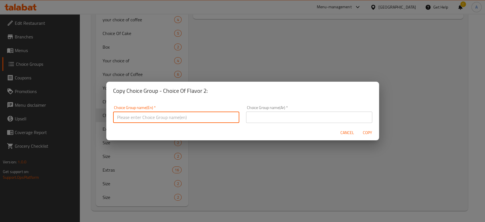
paste input "Choice Of Flavor 2:"
type input "Choice Of Flavor 3:"
click at [259, 117] on input "text" at bounding box center [309, 116] width 126 height 11
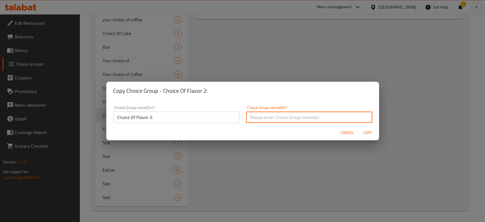
type input "اختيارك"
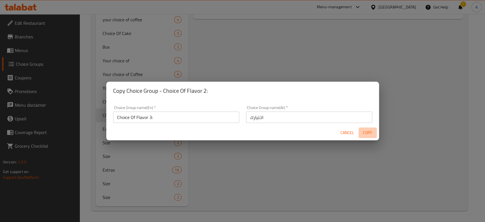
click at [371, 132] on span "Copy" at bounding box center [368, 132] width 14 height 7
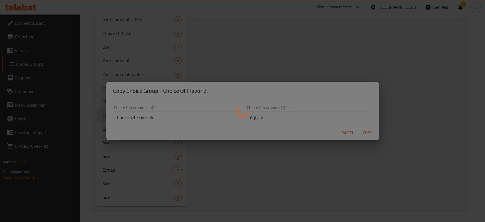
type input "Choice Of Flavor 3:"
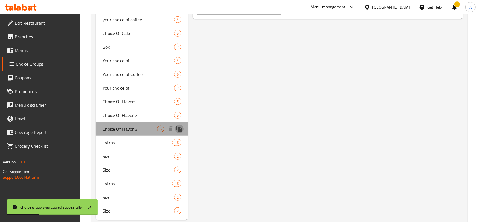
click at [180, 129] on icon "duplicate" at bounding box center [179, 129] width 5 height 6
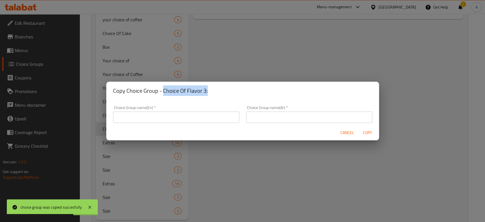
drag, startPoint x: 162, startPoint y: 89, endPoint x: 213, endPoint y: 90, distance: 50.6
click at [213, 90] on h2 "Copy Choice Group - Choice Of Flavor 3:" at bounding box center [242, 90] width 259 height 9
copy h2 "Choice Of Flavor 3:"
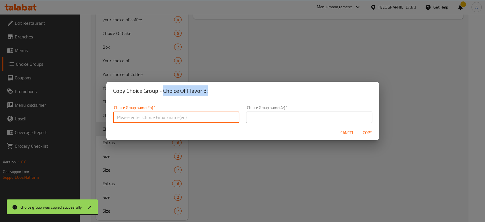
click at [190, 115] on input "text" at bounding box center [176, 116] width 126 height 11
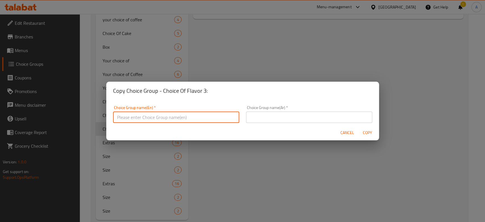
paste input "Choice Of Flavor 3:"
type input "Choice Of Flavor 3:"
click at [273, 116] on input "text" at bounding box center [309, 116] width 126 height 11
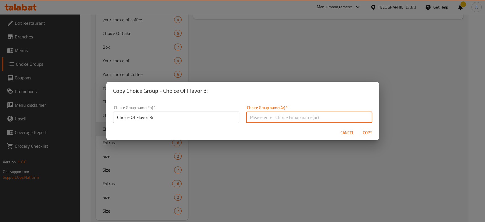
type input "اختيارك"
click at [368, 134] on span "Copy" at bounding box center [368, 132] width 14 height 7
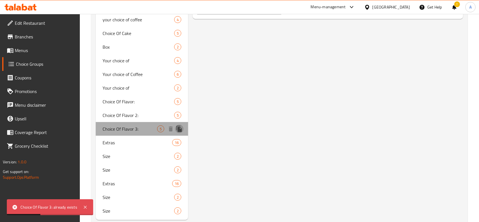
click at [180, 128] on icon "duplicate" at bounding box center [179, 128] width 7 height 7
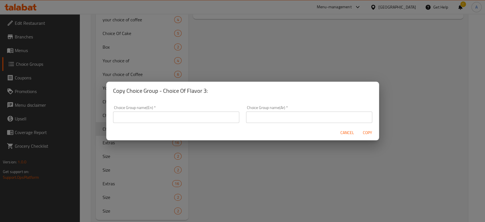
click at [185, 117] on input "text" at bounding box center [176, 116] width 126 height 11
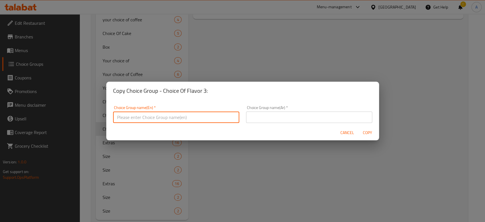
paste input "Choice Of Flavor 3:"
type input "Choice Of Flavor 3:"
click at [255, 117] on input "text" at bounding box center [309, 116] width 126 height 11
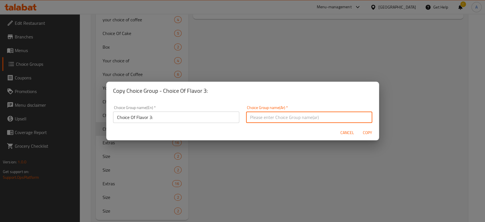
type input "اختيارك"
click at [150, 119] on input "Choice Of Flavor 3:" at bounding box center [176, 116] width 126 height 11
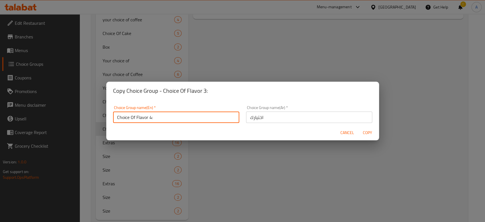
type input "Choice Of Flavor 4:"
click at [370, 133] on span "Copy" at bounding box center [368, 132] width 14 height 7
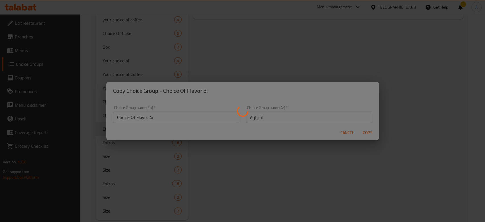
type input "Choice Of Flavor 4:"
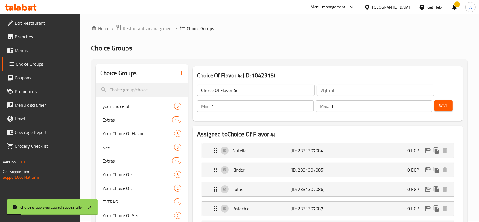
scroll to position [0, 0]
click at [35, 51] on span "Menus" at bounding box center [45, 50] width 61 height 7
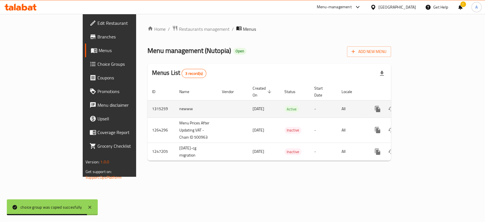
click at [422, 105] on icon "enhanced table" at bounding box center [418, 108] width 7 height 7
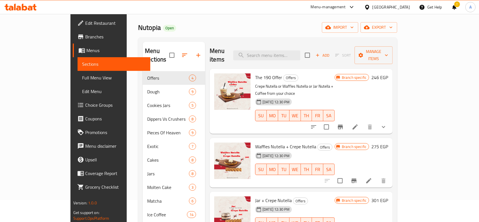
scroll to position [22, 0]
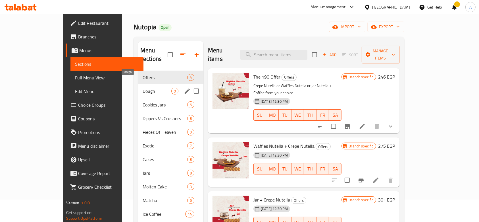
click at [143, 88] on span "Dough" at bounding box center [157, 91] width 29 height 7
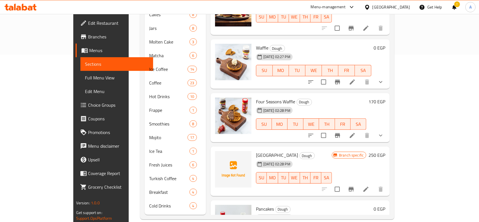
click at [355, 133] on icon at bounding box center [352, 135] width 5 height 5
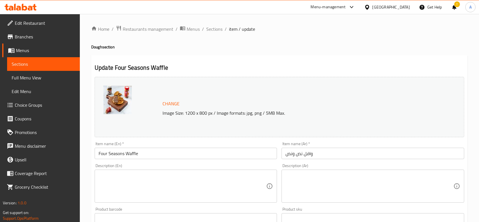
scroll to position [197, 0]
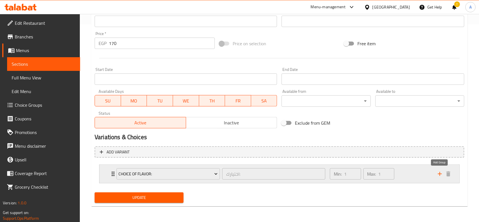
click at [439, 176] on icon "add" at bounding box center [440, 173] width 7 height 7
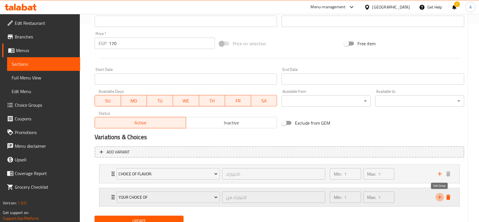
click at [440, 194] on icon "add" at bounding box center [440, 197] width 7 height 7
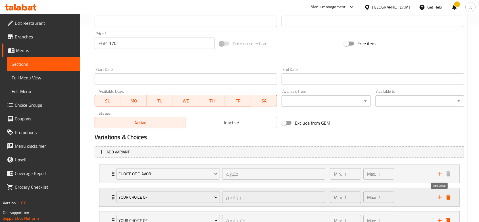
click at [440, 199] on icon "add" at bounding box center [440, 197] width 7 height 7
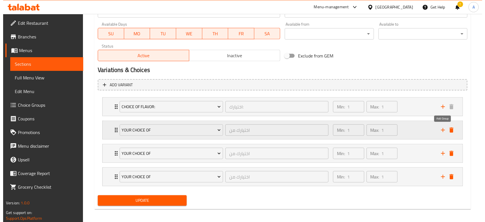
scroll to position [267, 0]
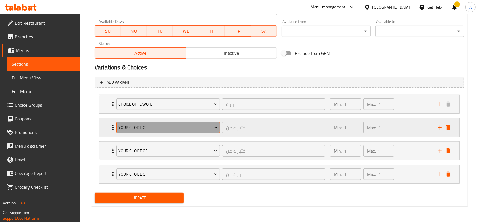
click at [188, 129] on span "your choice of" at bounding box center [168, 127] width 99 height 7
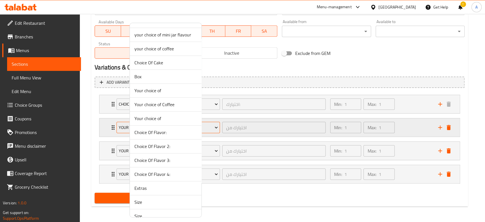
scroll to position [353, 0]
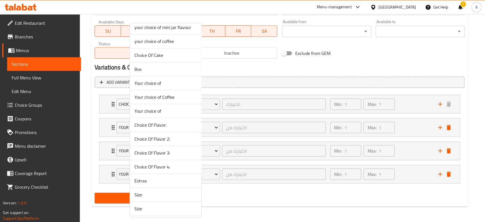
click at [175, 136] on span "Choice Of Flavor 2:" at bounding box center [165, 138] width 63 height 7
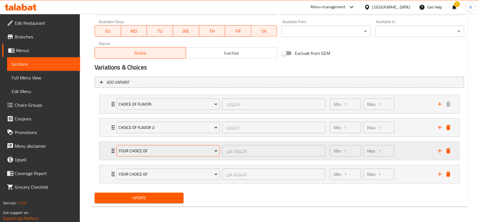
click at [170, 151] on span "your choice of" at bounding box center [168, 150] width 99 height 7
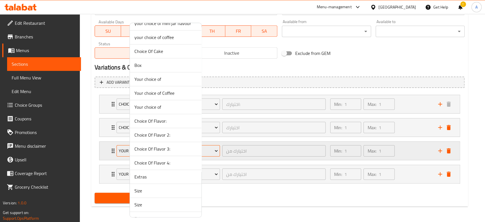
scroll to position [393, 0]
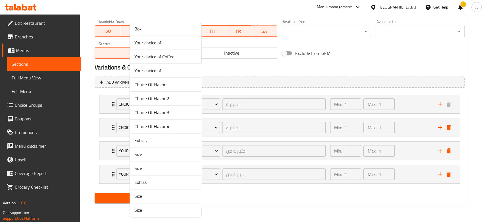
click at [167, 112] on span "Choice Of Flavor 3:" at bounding box center [165, 112] width 63 height 7
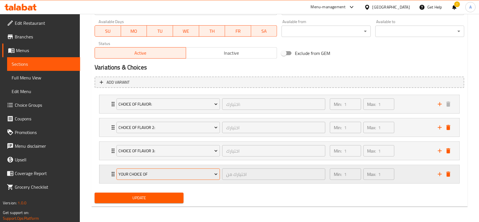
click at [168, 176] on span "your choice of" at bounding box center [168, 174] width 99 height 7
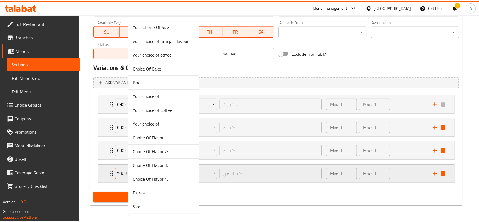
scroll to position [394, 0]
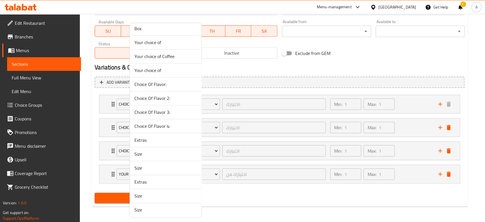
click at [169, 123] on span "Choice Of Flavor 4:" at bounding box center [165, 126] width 63 height 7
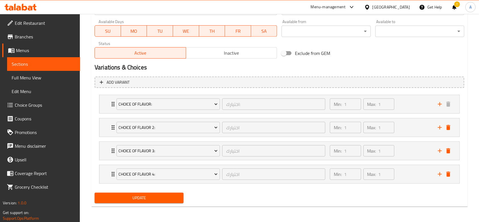
click at [173, 202] on button "Update" at bounding box center [139, 197] width 89 height 11
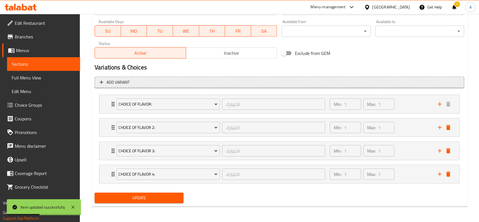
scroll to position [0, 0]
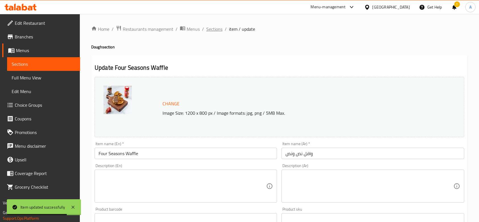
click at [219, 31] on span "Sections" at bounding box center [214, 29] width 16 height 7
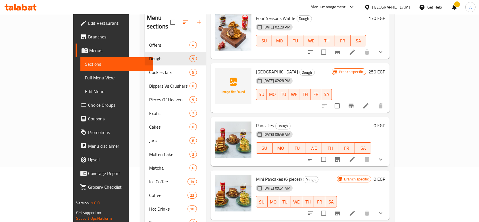
scroll to position [56, 0]
